Goal: Task Accomplishment & Management: Manage account settings

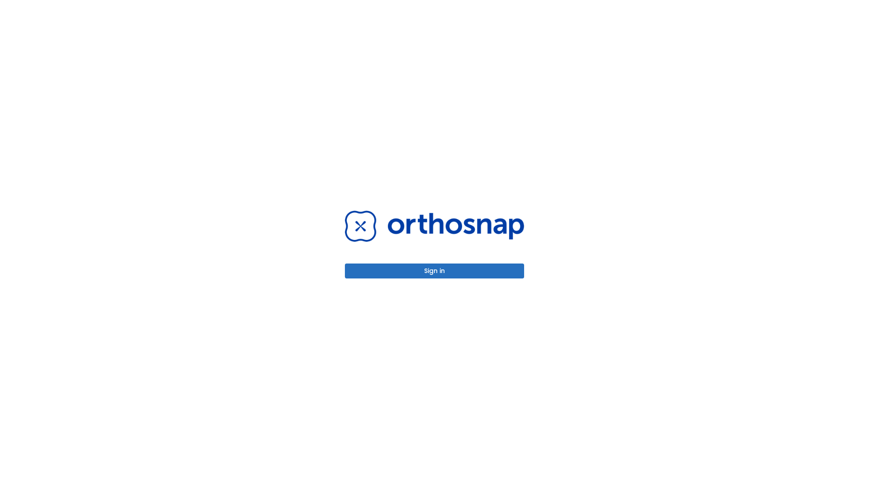
click at [435, 271] on button "Sign in" at bounding box center [434, 270] width 179 height 15
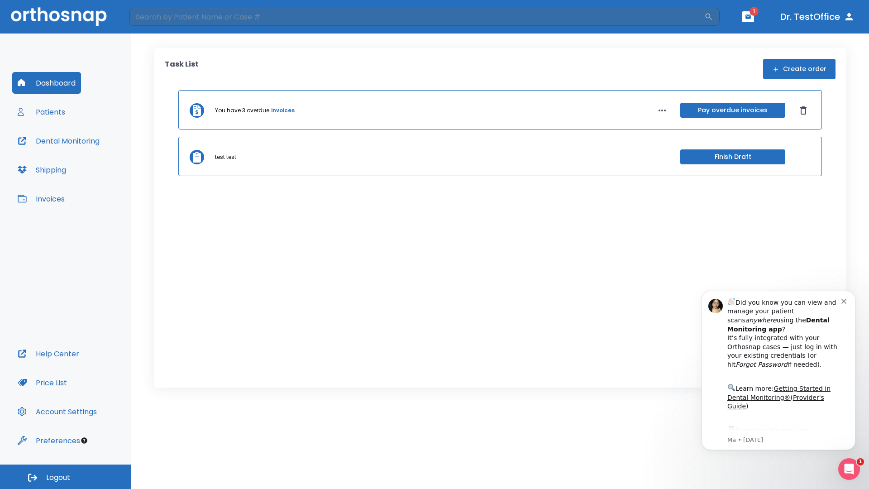
click at [66, 477] on span "Logout" at bounding box center [58, 478] width 24 height 10
